Goal: Navigation & Orientation: Find specific page/section

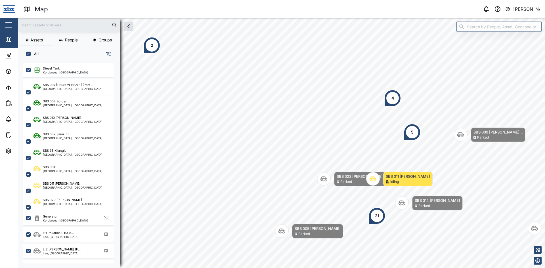
scroll to position [199, 89]
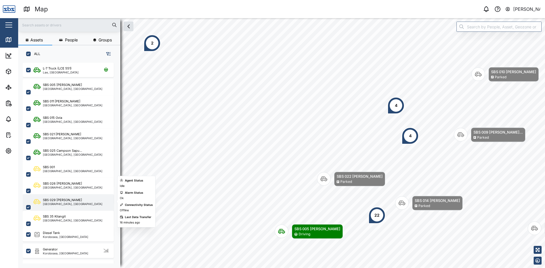
click at [55, 201] on div "SBS 029 [PERSON_NAME]" at bounding box center [62, 200] width 39 height 5
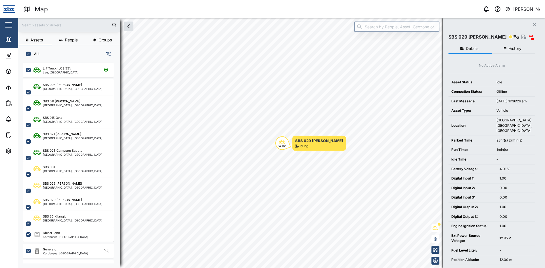
click at [31, 23] on input "text" at bounding box center [69, 25] width 95 height 9
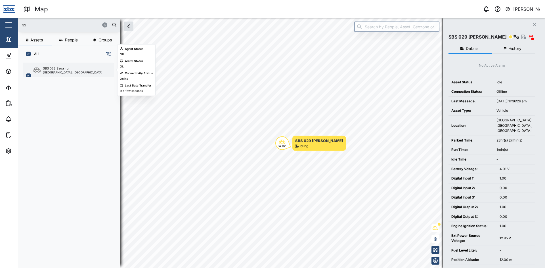
click at [46, 68] on div "SBS 032 Saua Iru" at bounding box center [56, 68] width 26 height 5
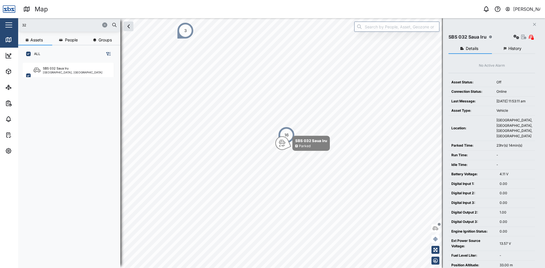
click at [30, 23] on input "32" at bounding box center [69, 25] width 95 height 9
type input "37"
click at [57, 69] on div "SBS 037 [PERSON_NAME]" at bounding box center [62, 68] width 39 height 5
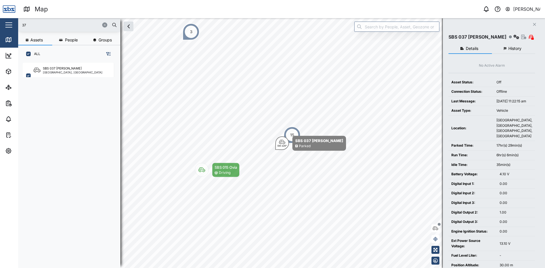
click at [105, 22] on div at bounding box center [108, 25] width 17 height 9
click at [103, 23] on button "button" at bounding box center [104, 24] width 5 height 5
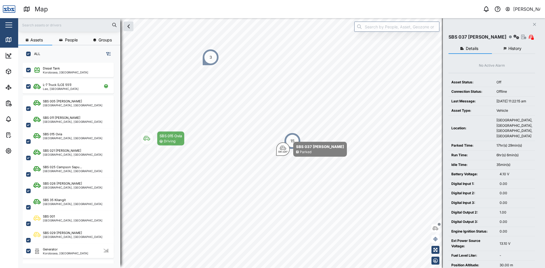
click at [534, 23] on icon "Close" at bounding box center [534, 24] width 3 height 5
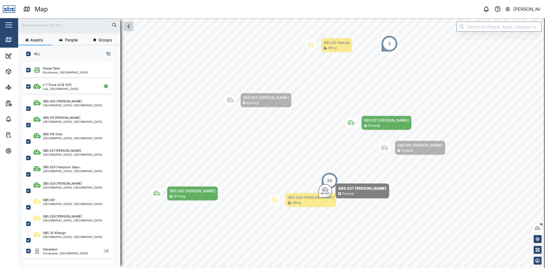
click at [131, 31] on button "button" at bounding box center [129, 27] width 10 height 10
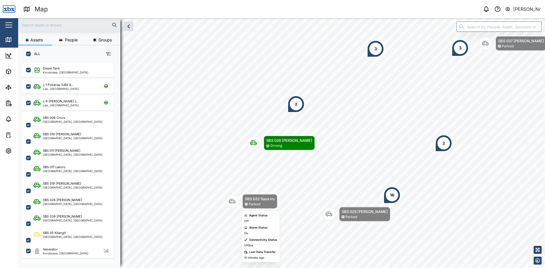
click at [243, 215] on body "Map 0 Vijay Kumar Close Map Dashboard Assets ATS Camera Generator Personnel Tan…" at bounding box center [272, 134] width 545 height 268
